Goal: Task Accomplishment & Management: Manage account settings

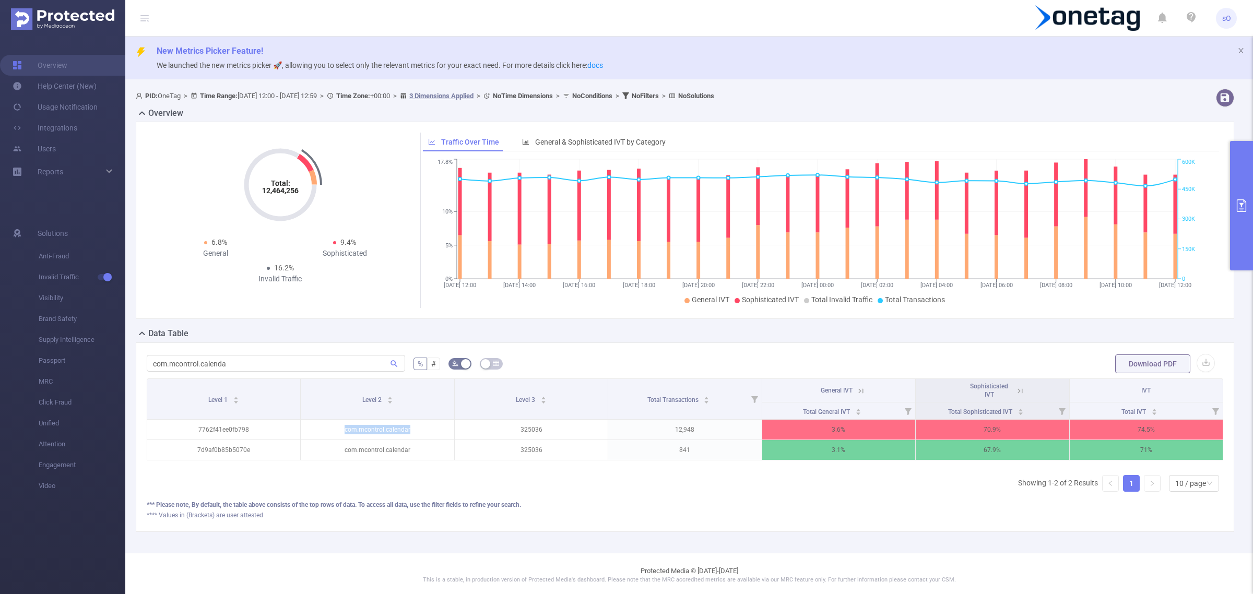
scroll to position [0, 2]
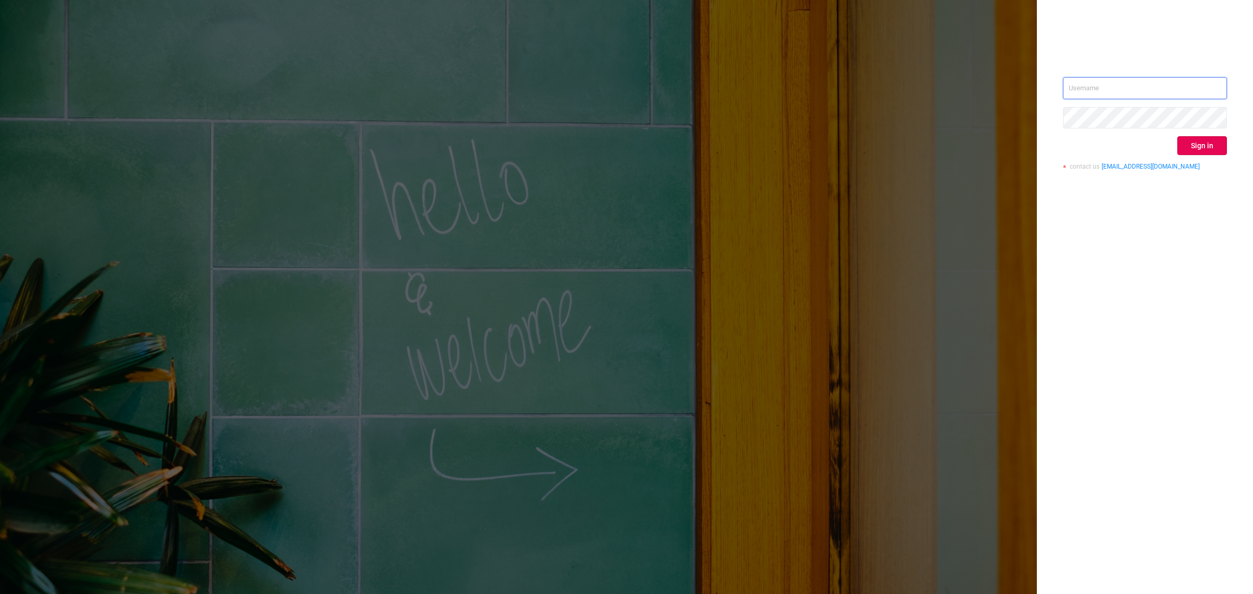
click at [1070, 93] on input "text" at bounding box center [1145, 88] width 164 height 22
type input "[EMAIL_ADDRESS][DOMAIN_NAME]"
click at [1210, 150] on button "Sign in" at bounding box center [1202, 145] width 50 height 19
